Goal: Information Seeking & Learning: Find specific page/section

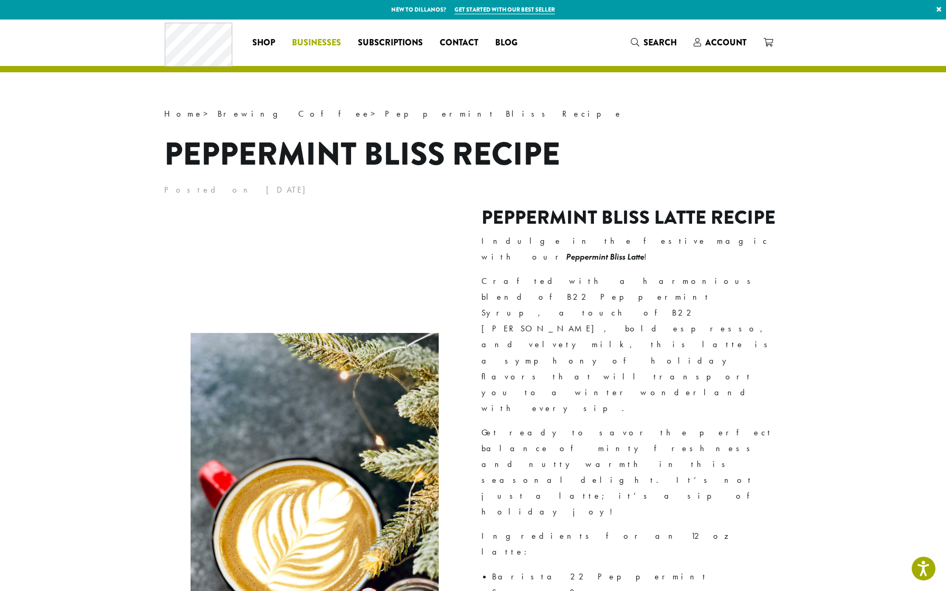
click at [318, 44] on span "Businesses" at bounding box center [316, 42] width 49 height 13
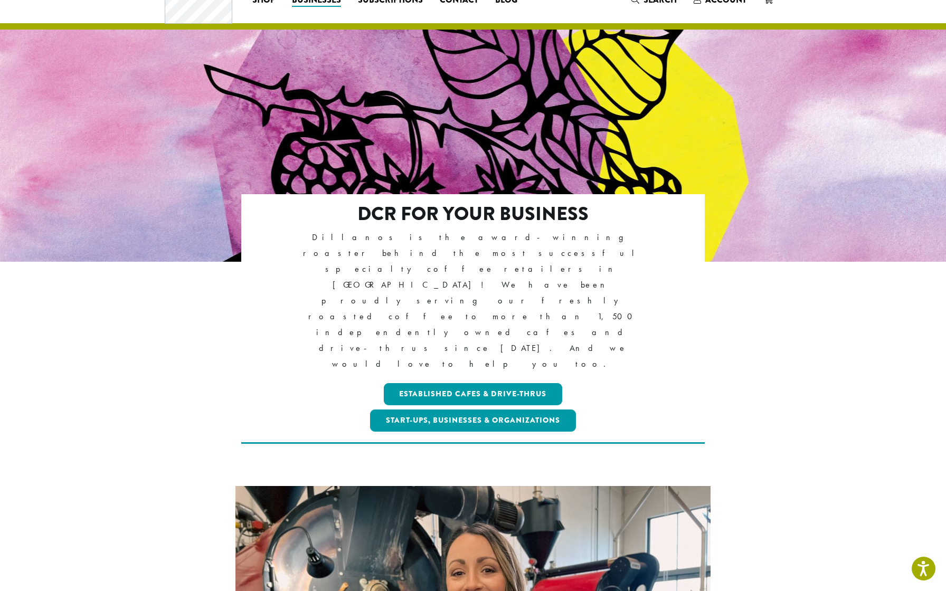
scroll to position [43, 0]
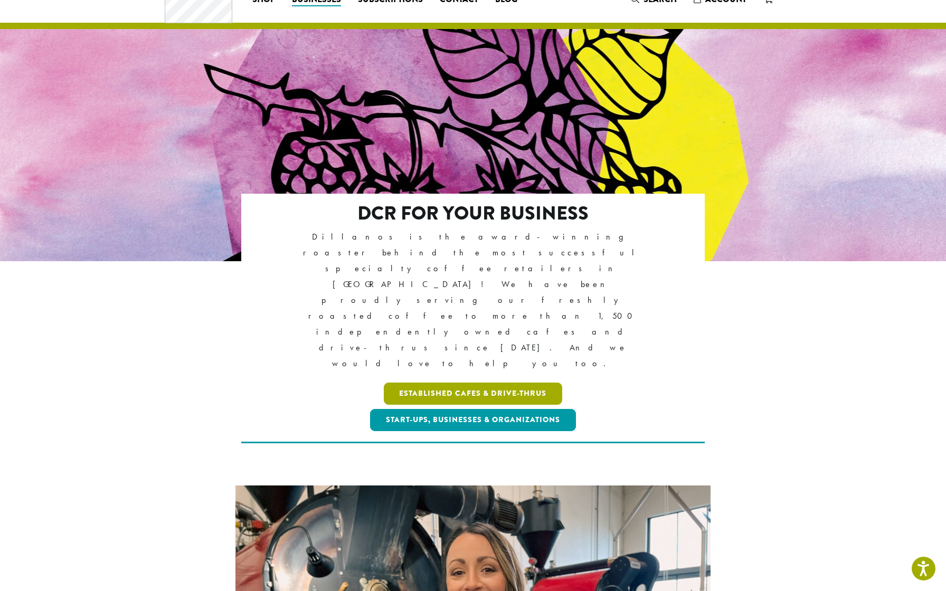
click at [434, 383] on link "Established Cafes & Drive-Thrus" at bounding box center [473, 394] width 179 height 22
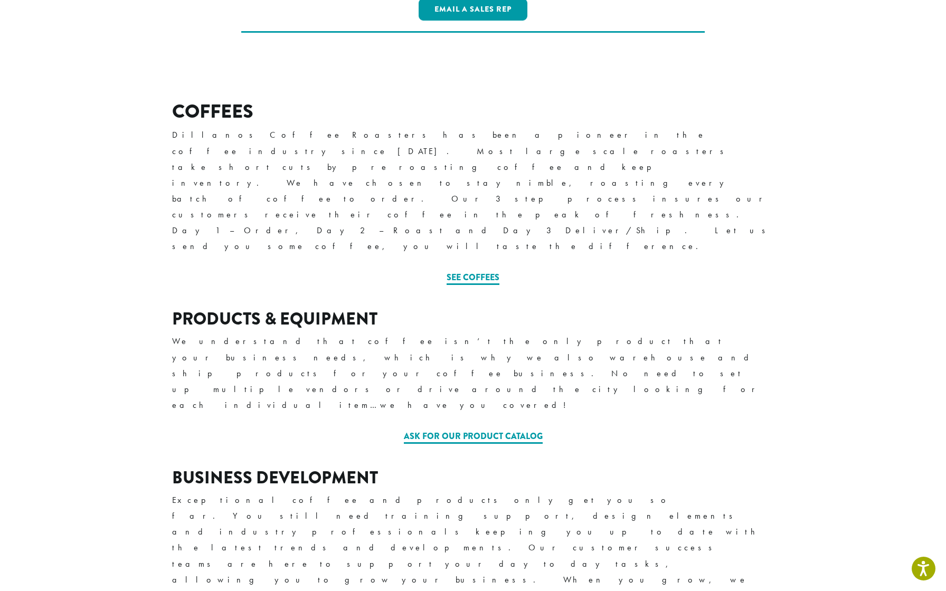
scroll to position [328, 0]
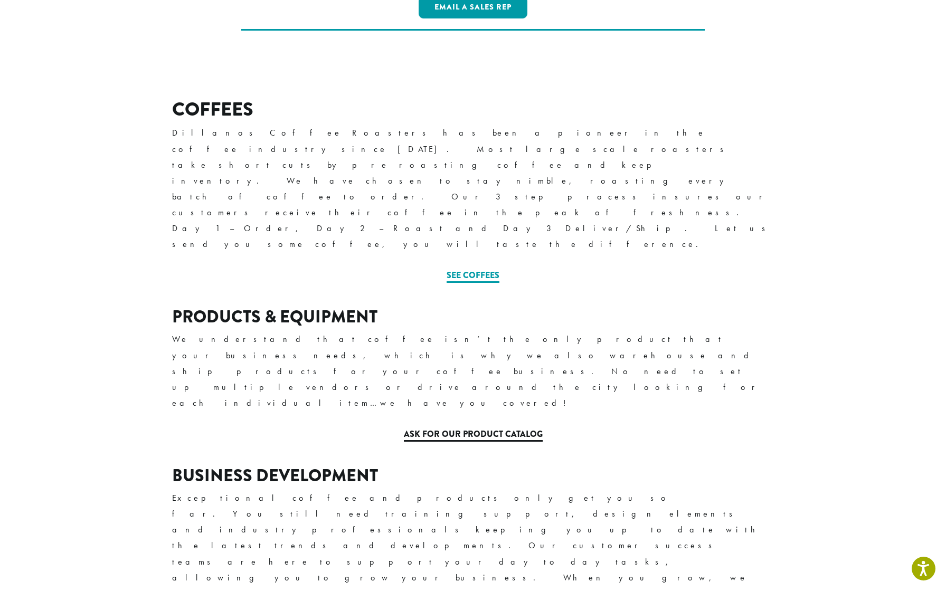
click at [446, 428] on link "Ask for our Product Catalog" at bounding box center [473, 435] width 139 height 14
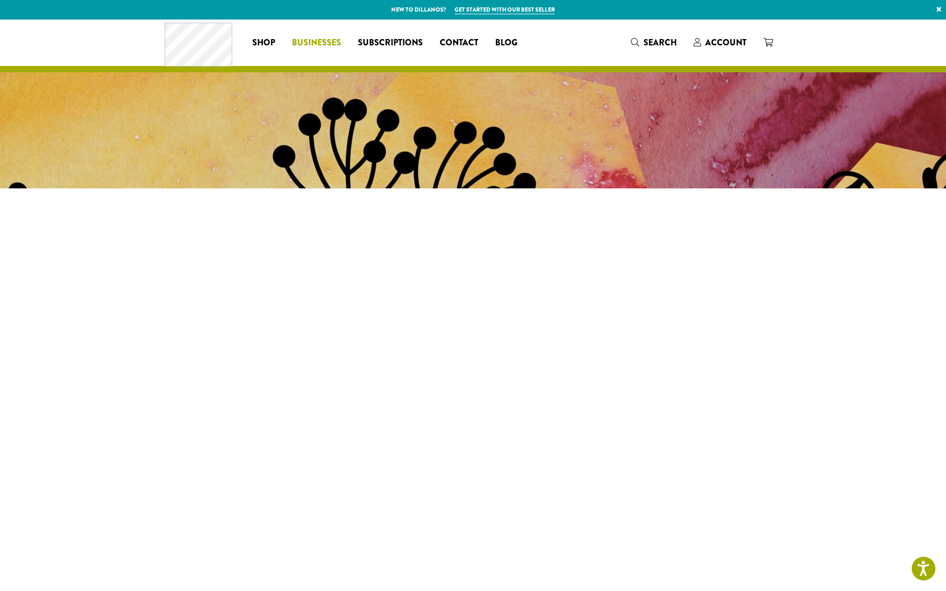
click at [312, 43] on span "Businesses" at bounding box center [316, 42] width 49 height 13
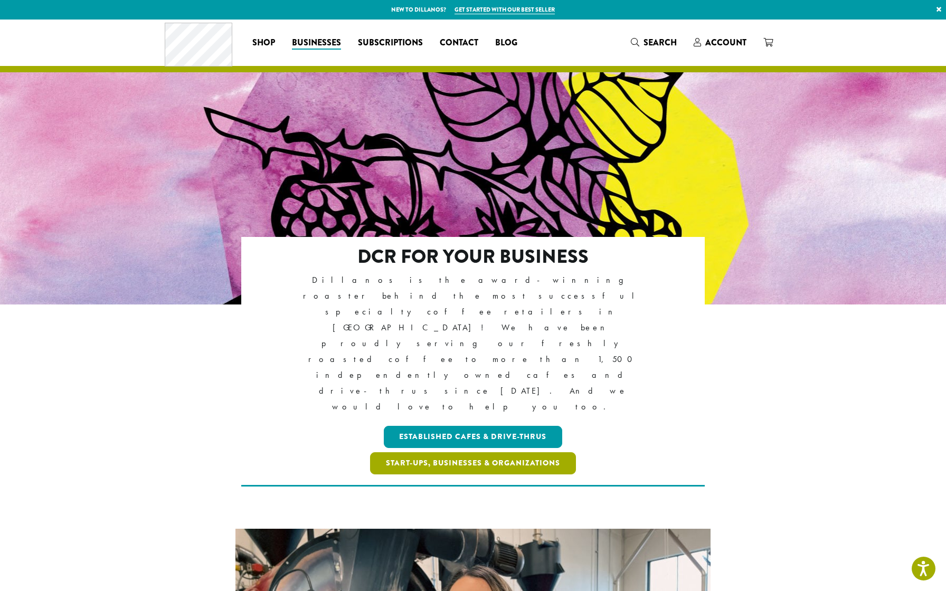
click at [469, 452] on link "Start-ups, Businesses & Organizations" at bounding box center [473, 463] width 206 height 22
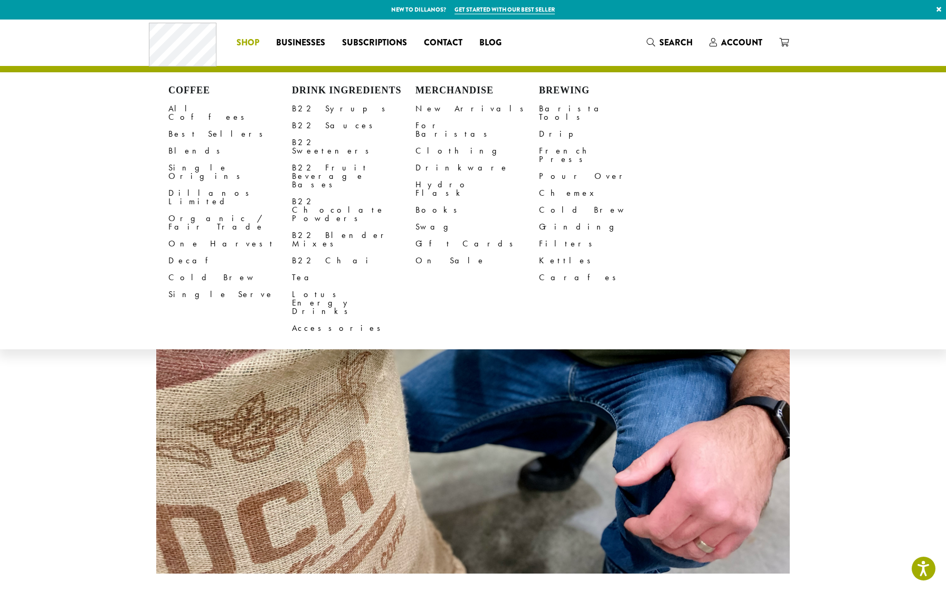
click at [250, 42] on span "Shop" at bounding box center [247, 42] width 23 height 13
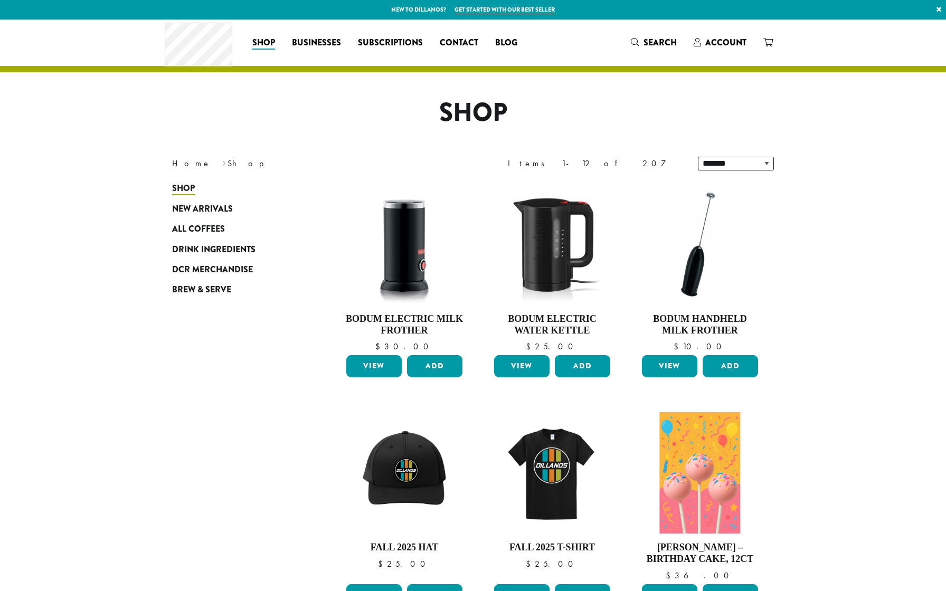
click at [383, 41] on span "Subscriptions" at bounding box center [390, 42] width 65 height 13
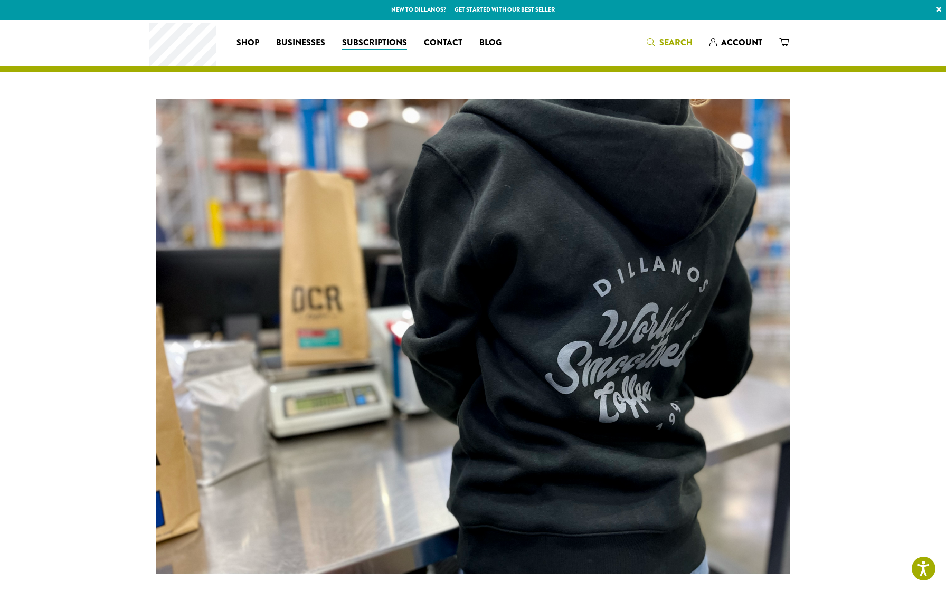
click at [670, 37] on span "Search" at bounding box center [675, 42] width 33 height 12
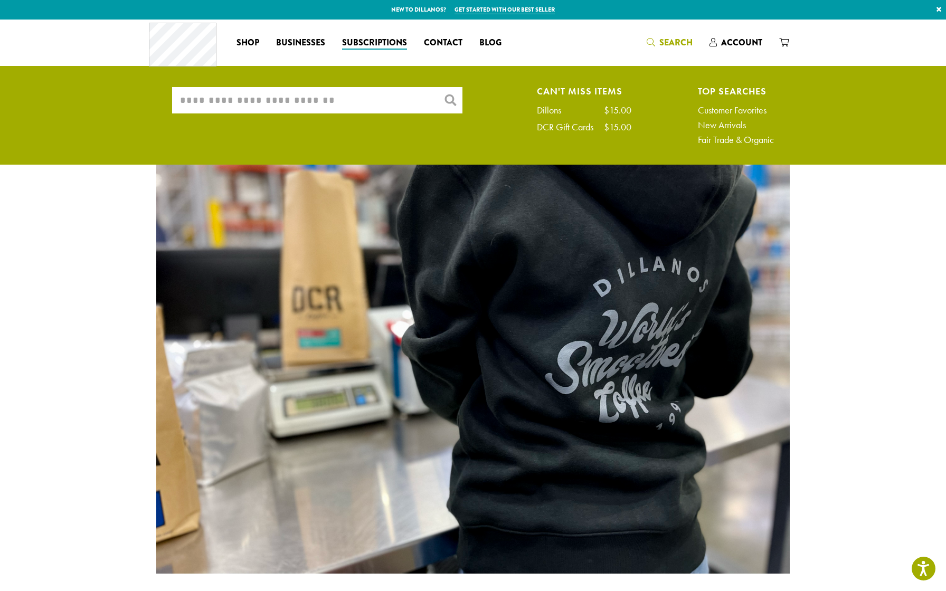
click at [405, 99] on input "What are you searching for?" at bounding box center [317, 100] width 290 height 26
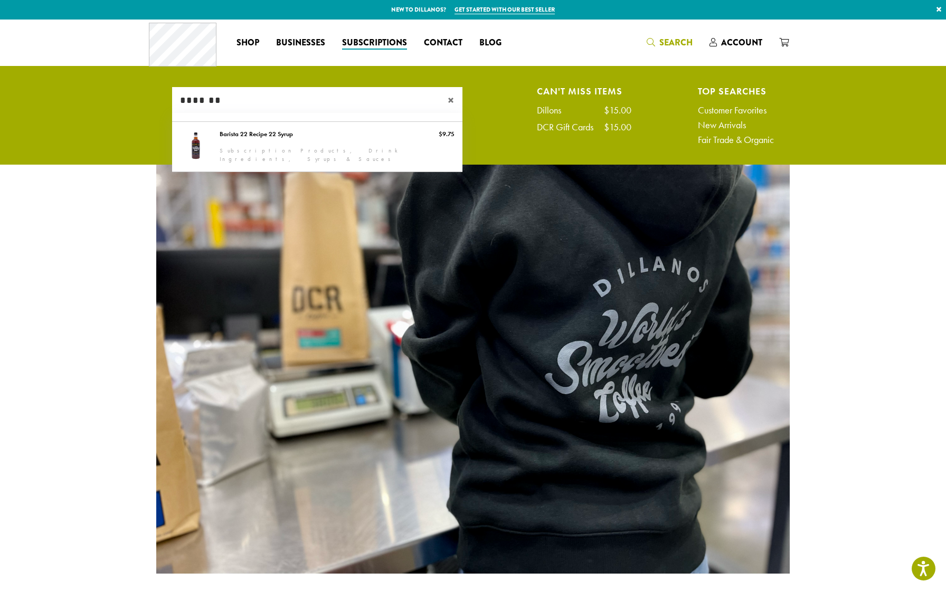
type input "*******"
